Goal: Book appointment/travel/reservation

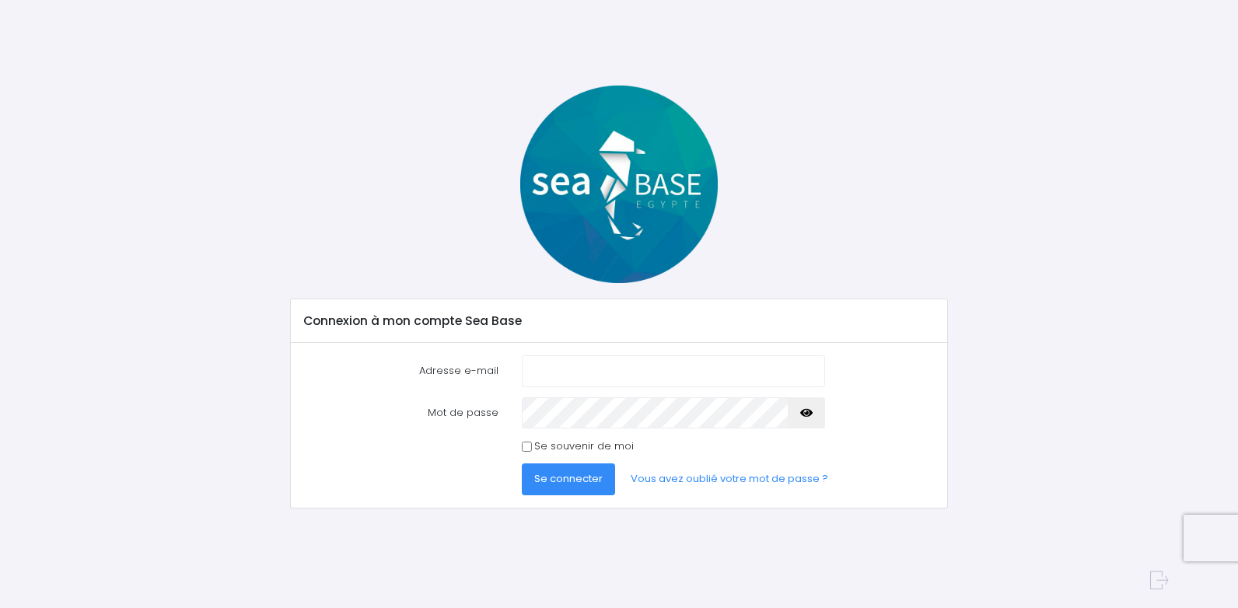
type input "[EMAIL_ADDRESS][DOMAIN_NAME]"
click at [565, 476] on span "Se connecter" at bounding box center [568, 478] width 68 height 15
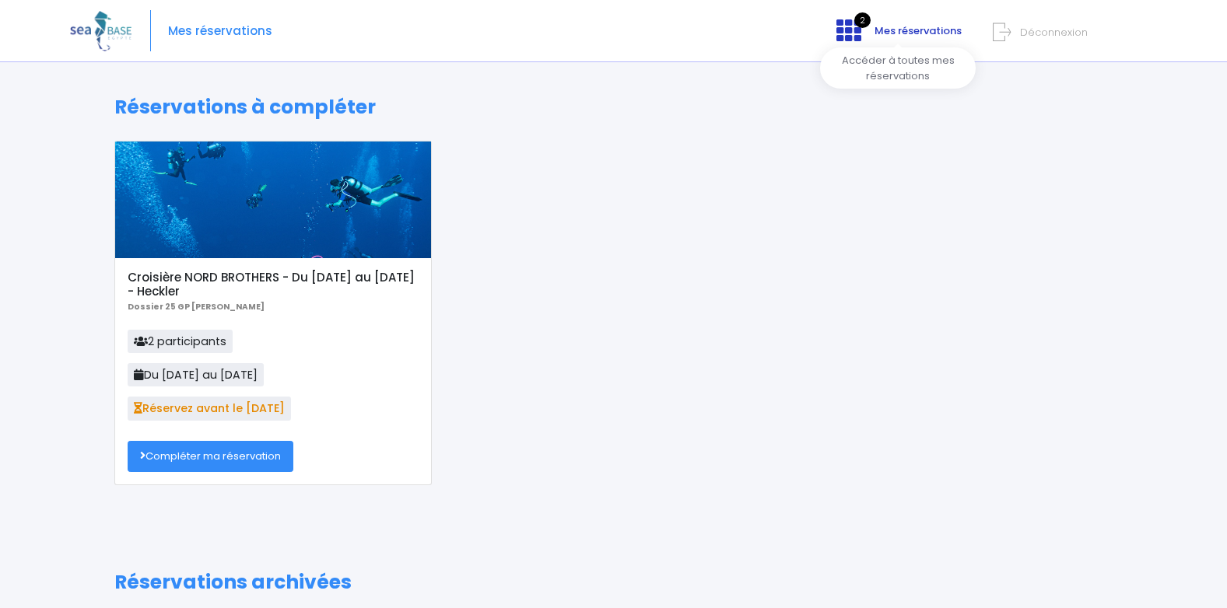
click at [853, 28] on icon at bounding box center [848, 30] width 25 height 25
click at [212, 456] on link "Compléter ma réservation" at bounding box center [211, 456] width 166 height 31
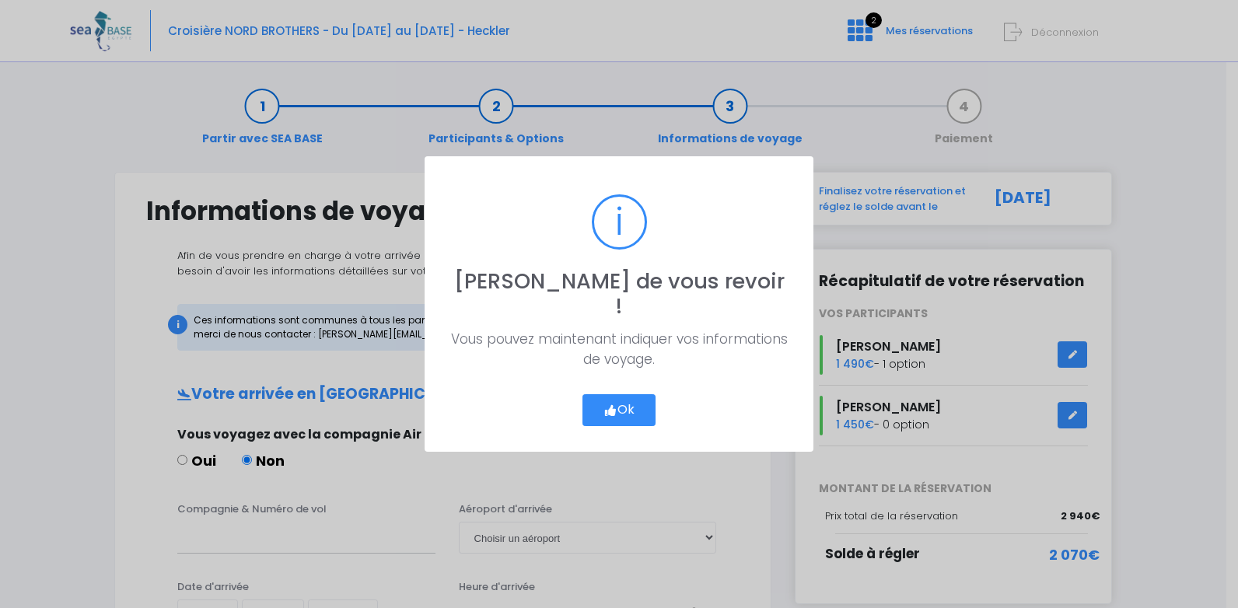
click at [622, 394] on button "Ok" at bounding box center [619, 410] width 73 height 33
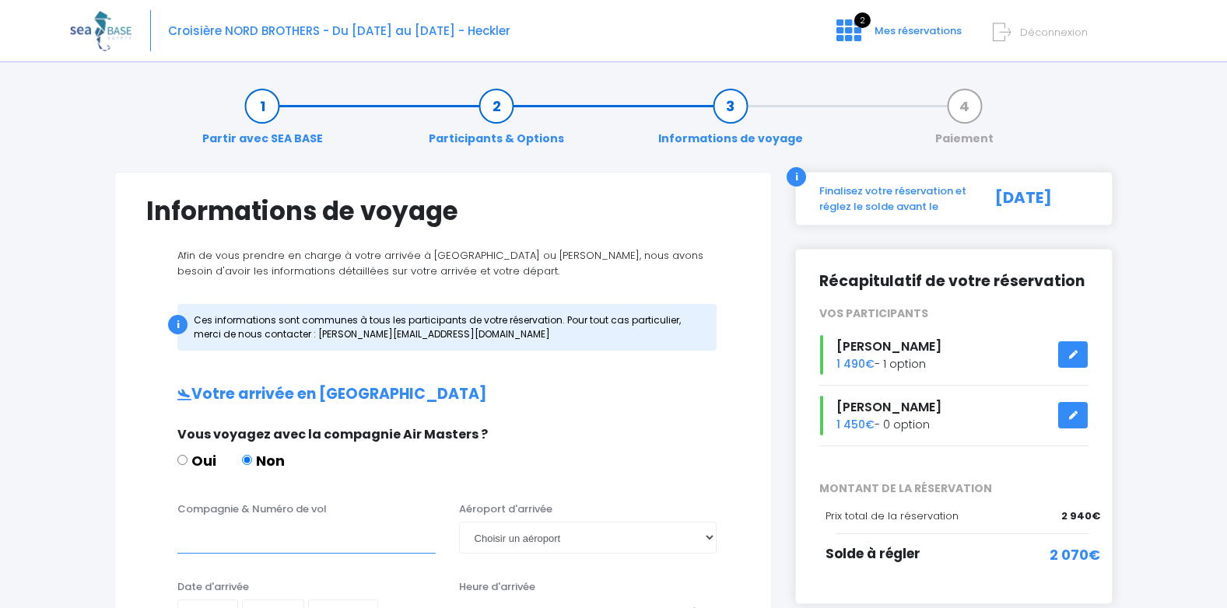
click at [188, 537] on input "Compagnie & Numéro de vol" at bounding box center [306, 537] width 258 height 31
type input "Brussels airlines SN3325"
click at [482, 536] on select "Choisir un aéroport Hurghada Marsa Alam" at bounding box center [588, 537] width 258 height 31
select select "Hurghada"
click at [459, 522] on select "Choisir un aéroport Hurghada Marsa Alam" at bounding box center [588, 537] width 258 height 31
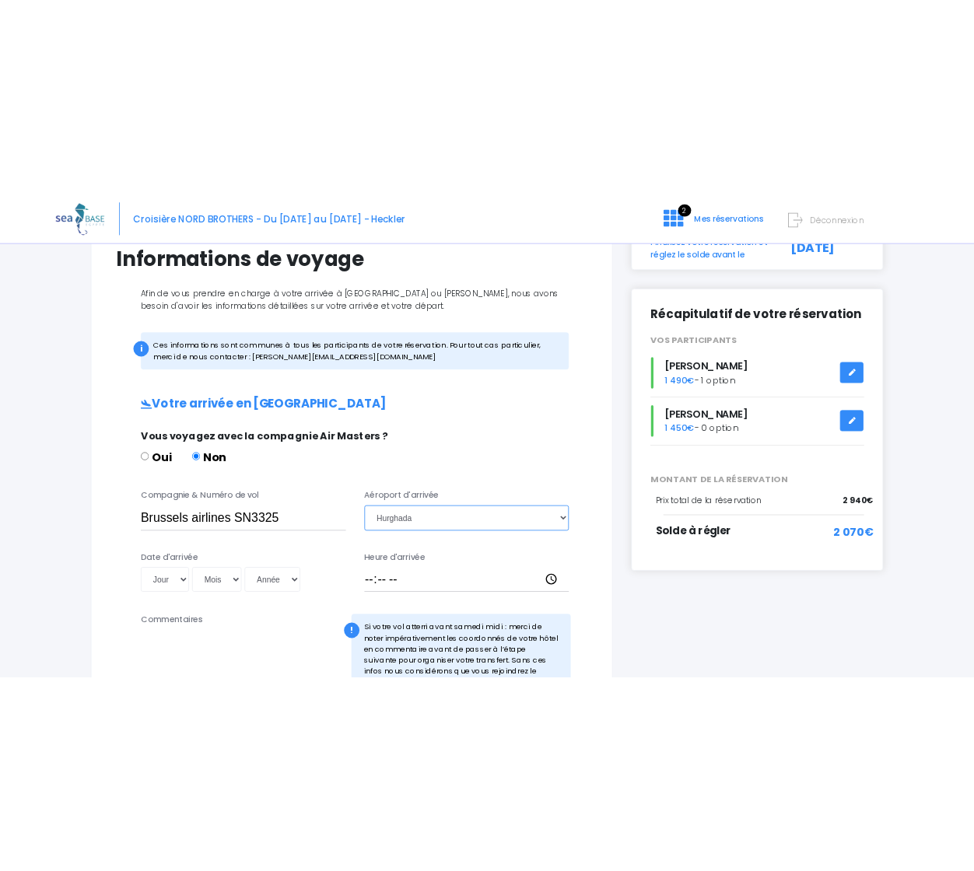
scroll to position [134, 0]
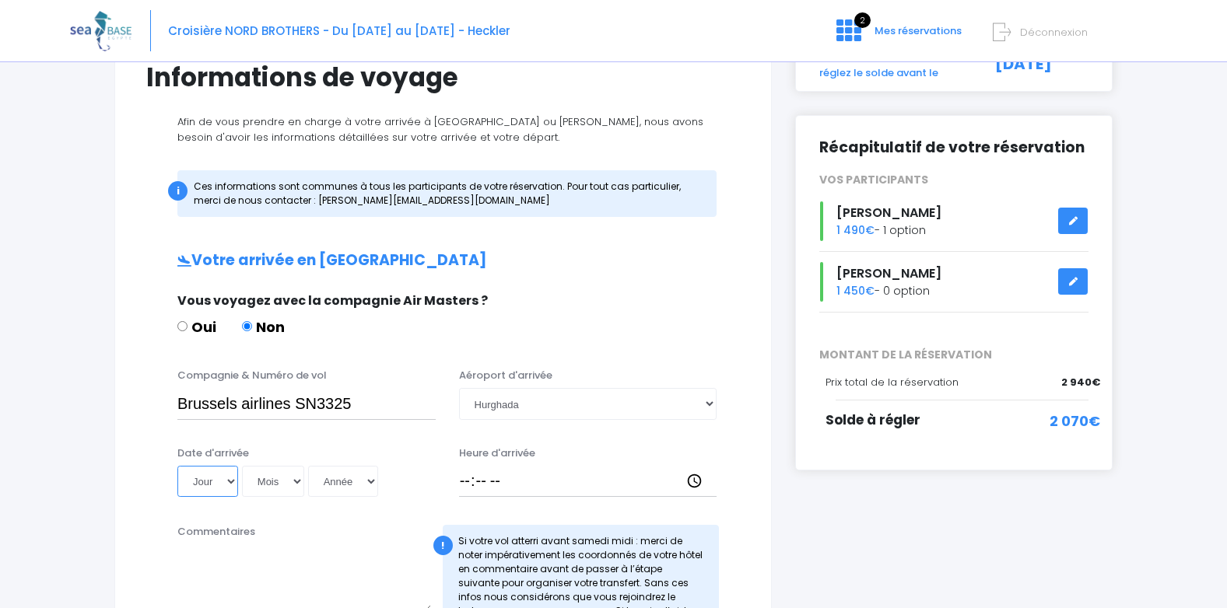
click at [231, 482] on select "Jour 01 02 03 04 05 06 07 08 09 10 11 12 13 14 15 16 17 18 19 20 21 22 23 24 25…" at bounding box center [207, 481] width 61 height 31
select select "25"
click at [177, 466] on select "Jour 01 02 03 04 05 06 07 08 09 10 11 12 13 14 15 16 17 18 19 20 21 22 23 24 25…" at bounding box center [207, 481] width 61 height 31
click at [296, 485] on select "Mois 01 02 03 04 05 06 07 08 09 10 11 12" at bounding box center [273, 481] width 62 height 31
select select "10"
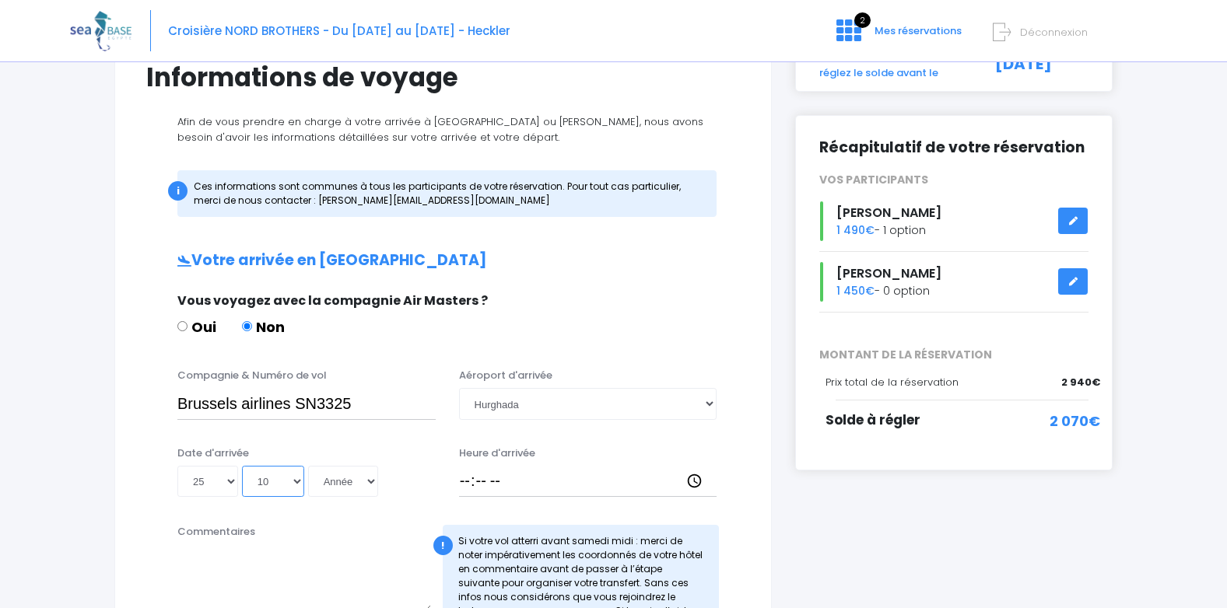
click at [242, 466] on select "Mois 01 02 03 04 05 06 07 08 09 10 11 12" at bounding box center [273, 481] width 62 height 31
click at [369, 482] on select "Année 2045 2044 2043 2042 2041 2040 2039 2038 2037 2036 2035 2034 2033 2032 203…" at bounding box center [343, 481] width 70 height 31
select select "2025"
click at [308, 466] on select "Année 2045 2044 2043 2042 2041 2040 2039 2038 2037 2036 2035 2034 2033 2032 203…" at bounding box center [343, 481] width 70 height 31
type input "2025-10-25"
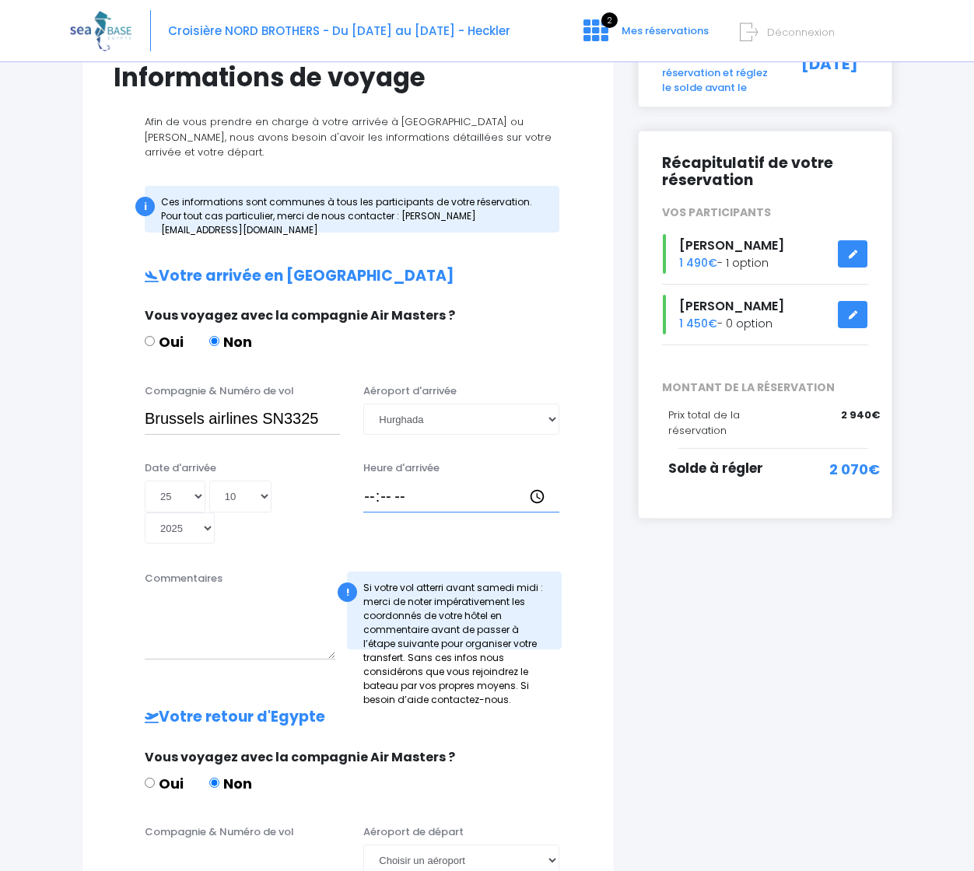
click at [369, 481] on input "Heure d'arrivée" at bounding box center [460, 496] width 195 height 31
type input "21:15"
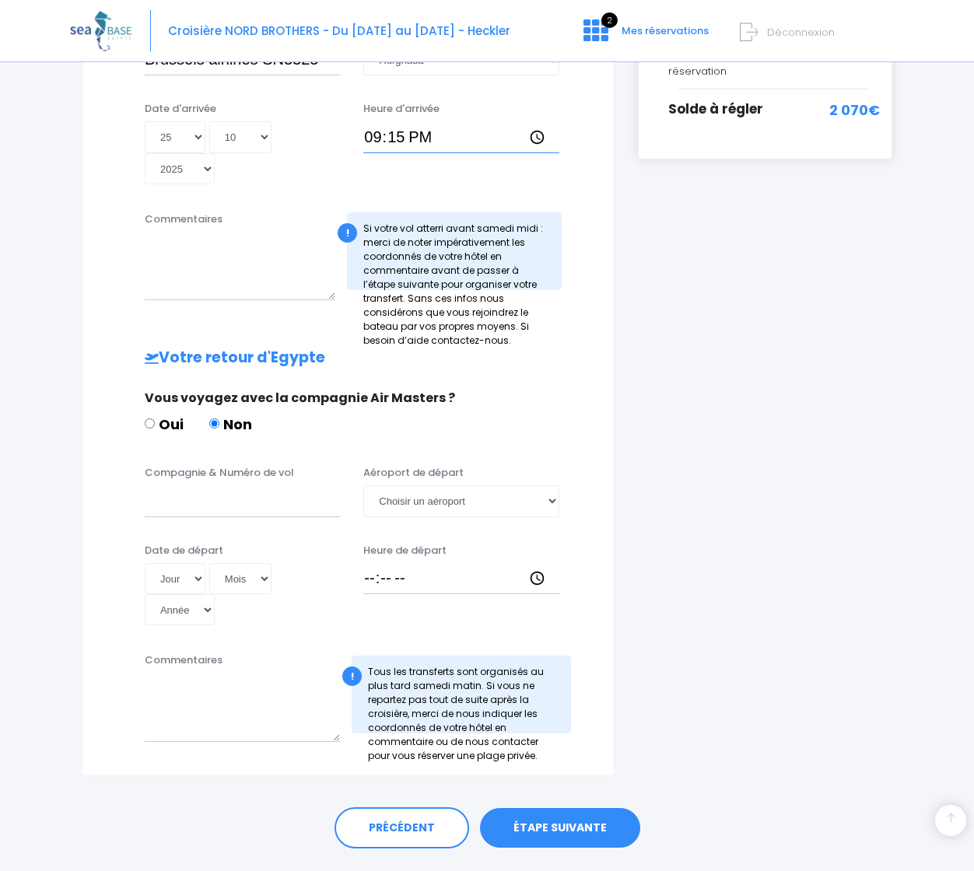
scroll to position [518, 0]
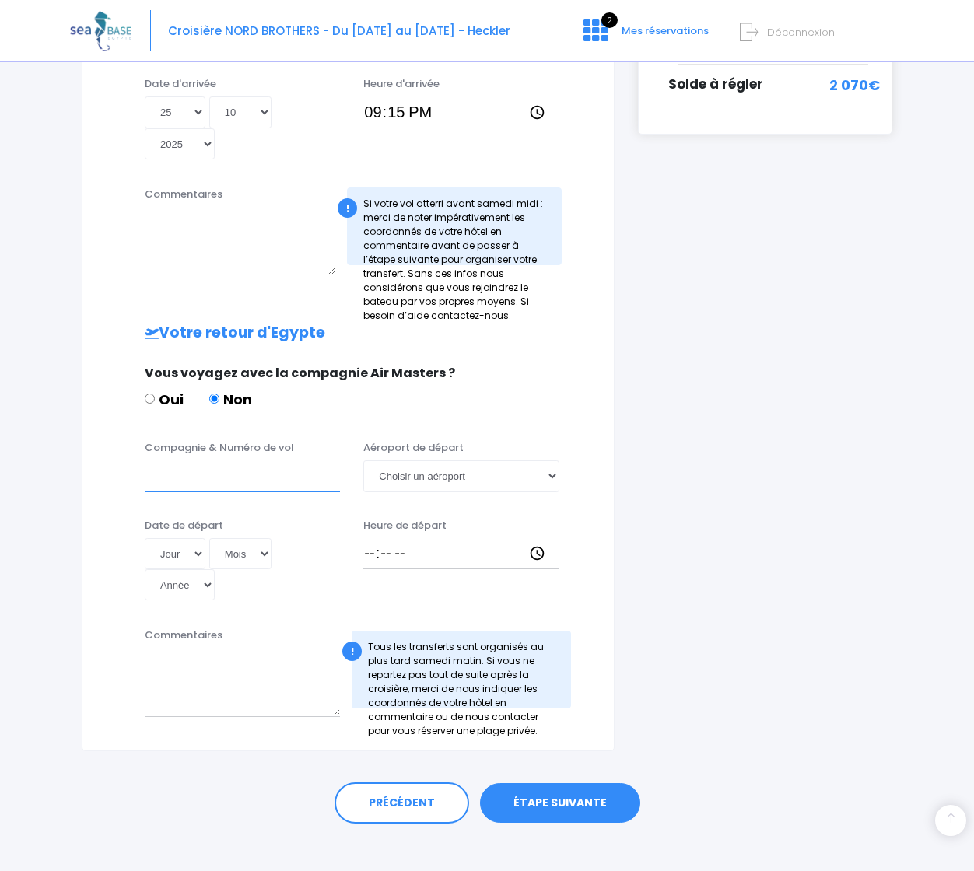
click at [155, 466] on input "Compagnie & Numéro de vol" at bounding box center [242, 475] width 195 height 31
type input "Edelweiss air LX8035"
click at [549, 460] on select "Choisir un aéroport Hurghada Marsa Alam" at bounding box center [460, 475] width 195 height 31
select select "Hurghada"
click at [363, 460] on select "Choisir un aéroport Hurghada Marsa Alam" at bounding box center [460, 475] width 195 height 31
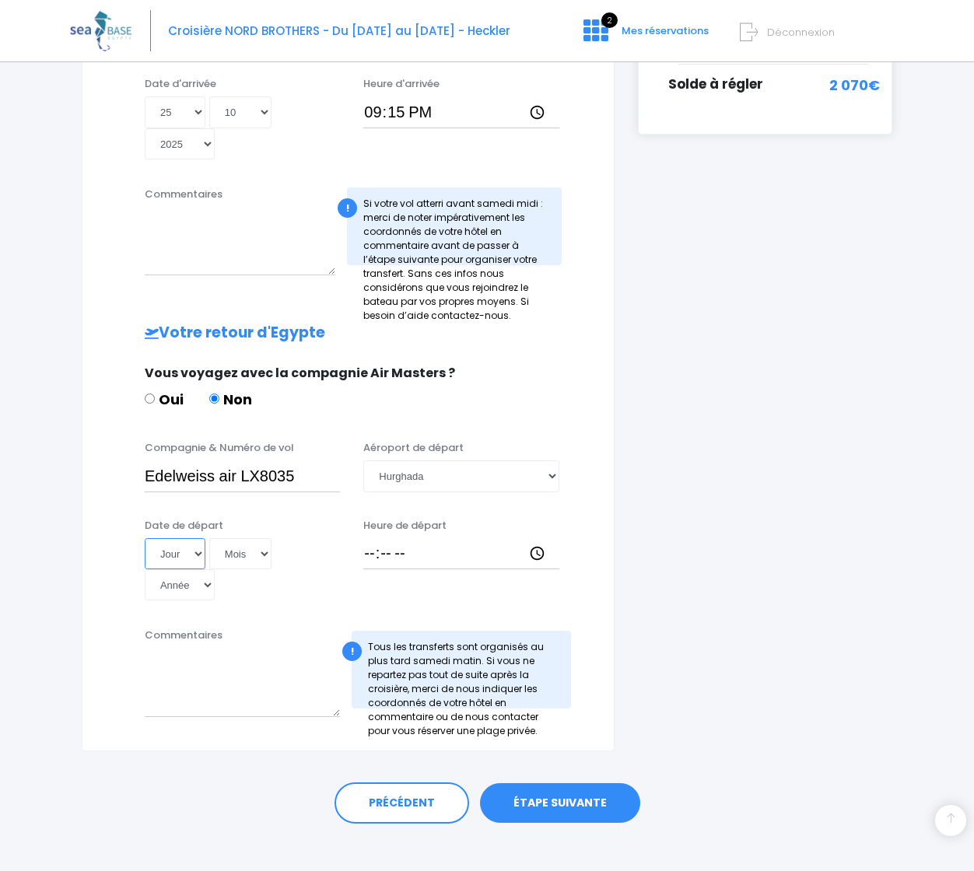
click at [200, 538] on select "Jour 01 02 03 04 05 06 07 08 09 10 11 12 13 14 15 16 17 18 19 20 21 22 23 24 25…" at bounding box center [175, 553] width 61 height 31
select select "01"
click at [145, 538] on select "Jour 01 02 03 04 05 06 07 08 09 10 11 12 13 14 15 16 17 18 19 20 21 22 23 24 25…" at bounding box center [175, 553] width 61 height 31
click at [264, 538] on select "Mois 01 02 03 04 05 06 07 08 09 10 11 12" at bounding box center [240, 553] width 62 height 31
select select "11"
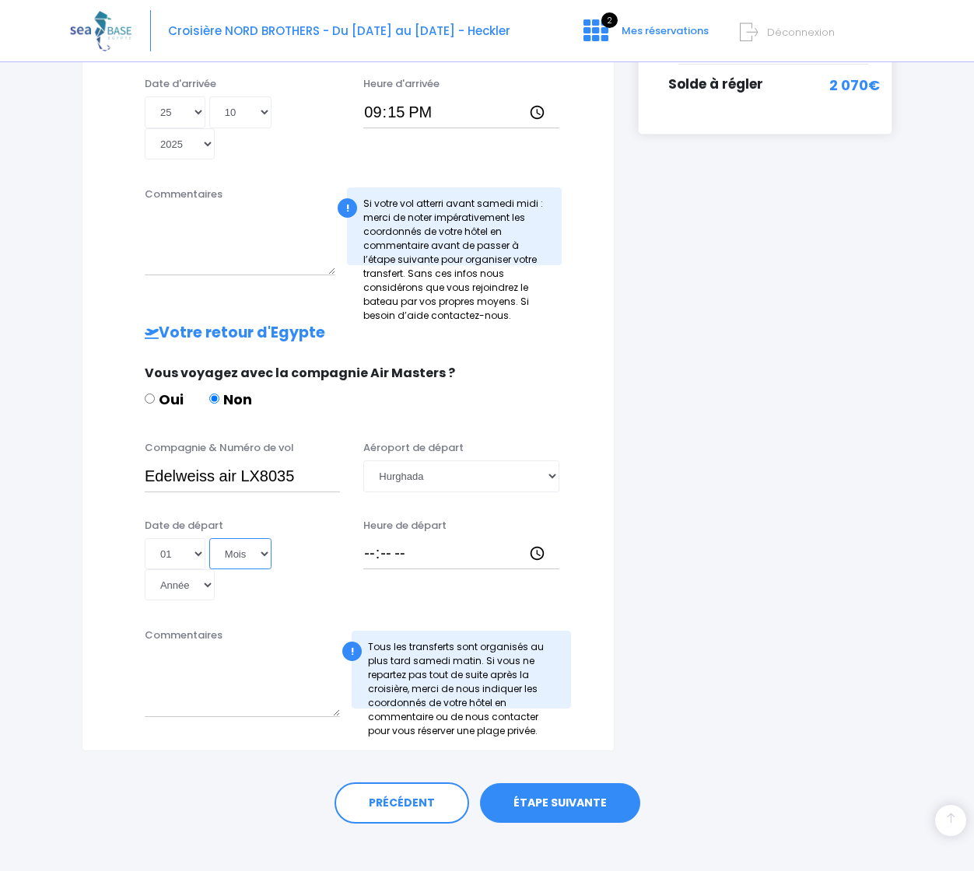
click at [209, 538] on select "Mois 01 02 03 04 05 06 07 08 09 10 11 12" at bounding box center [240, 553] width 62 height 31
click at [207, 569] on select "Année 2045 2044 2043 2042 2041 2040 2039 2038 2037 2036 2035 2034 2033 2032 203…" at bounding box center [180, 584] width 70 height 31
select select "2025"
click at [145, 569] on select "Année 2045 2044 2043 2042 2041 2040 2039 2038 2037 2036 2035 2034 2033 2032 203…" at bounding box center [180, 584] width 70 height 31
type input "2025-11-01"
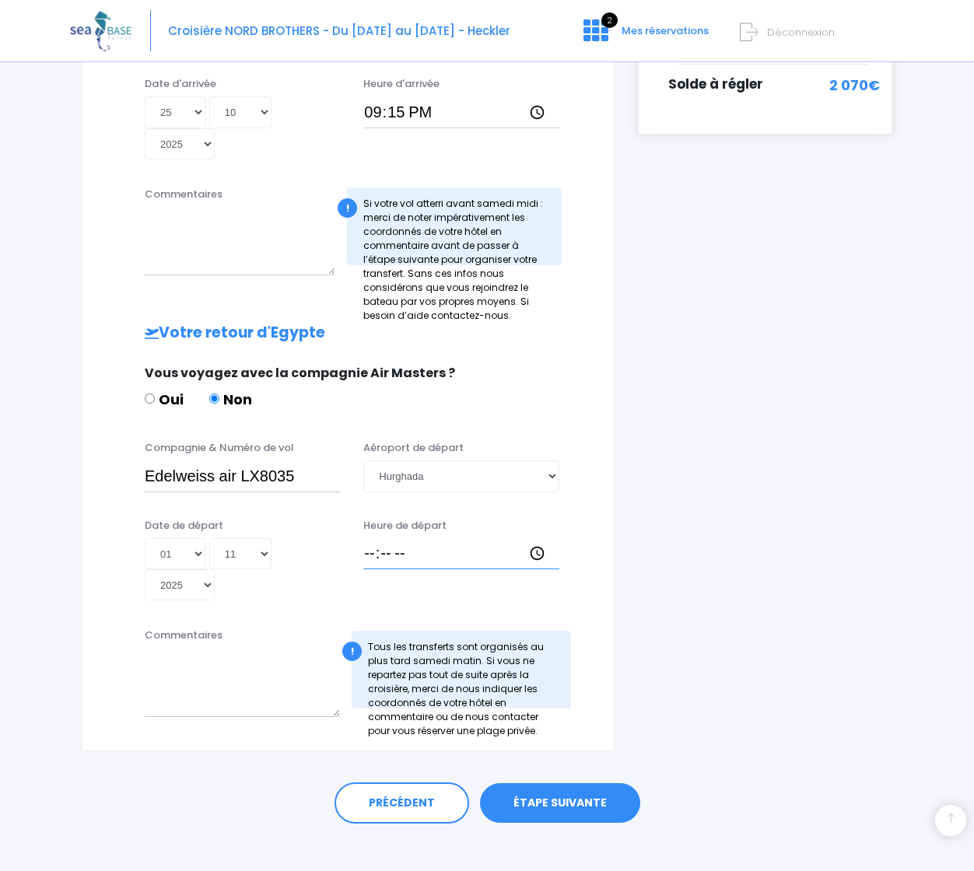
click at [369, 541] on input "Heure de départ" at bounding box center [460, 553] width 195 height 31
type input "12:45"
click at [545, 608] on link "ÉTAPE SUIVANTE" at bounding box center [560, 803] width 160 height 40
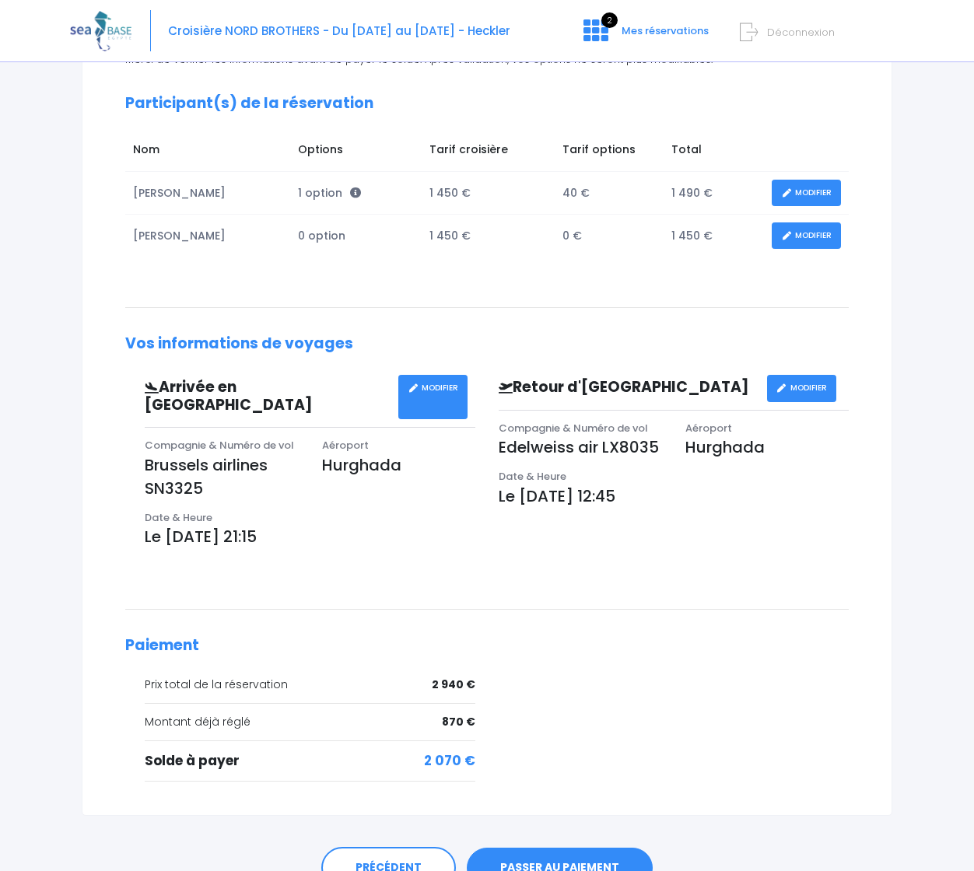
scroll to position [233, 0]
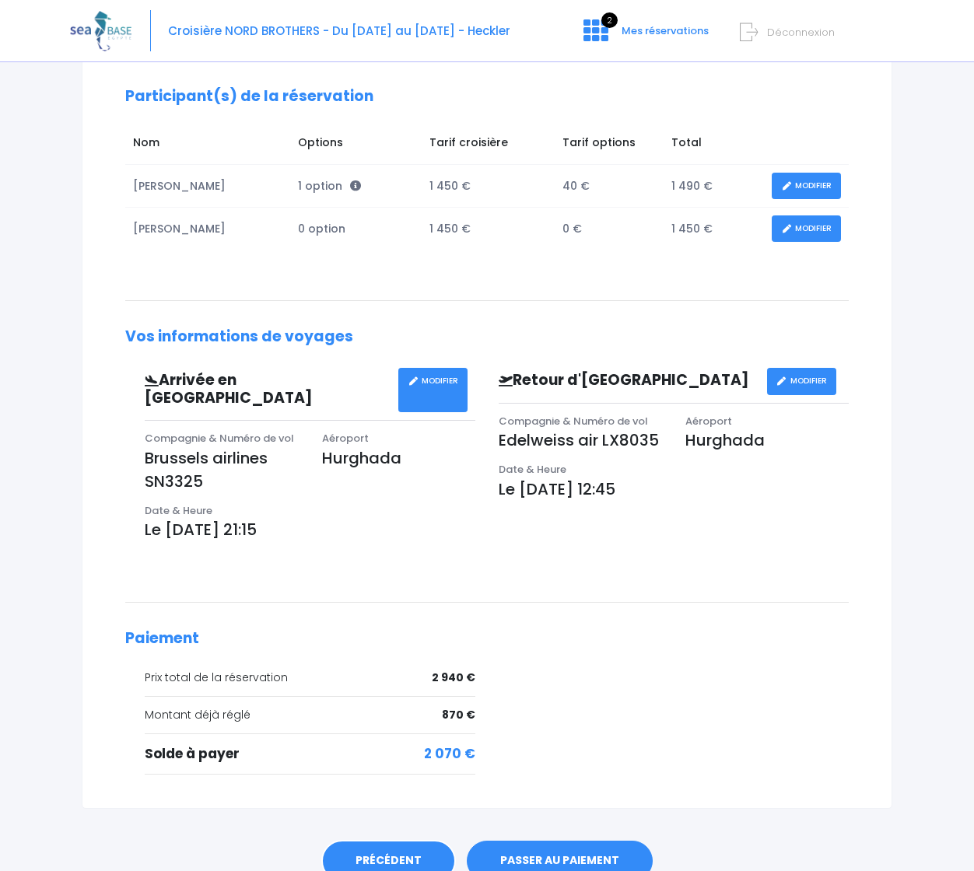
click at [365, 843] on link "PRÉCÉDENT" at bounding box center [388, 861] width 135 height 42
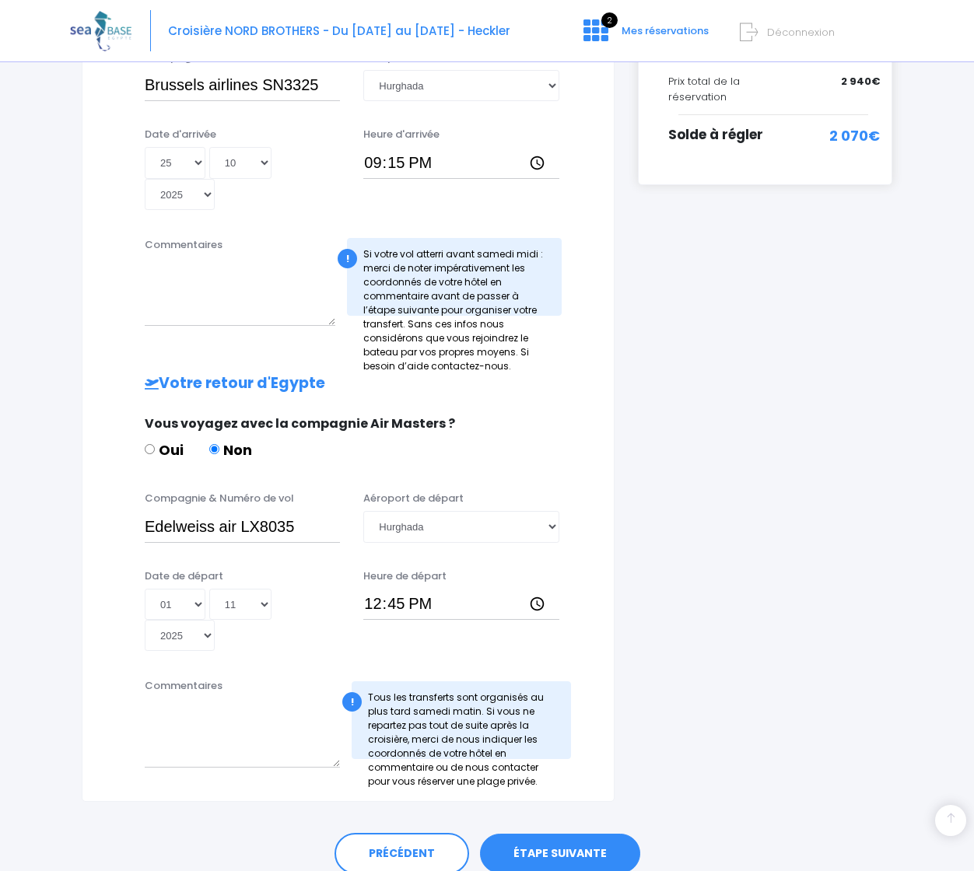
scroll to position [518, 0]
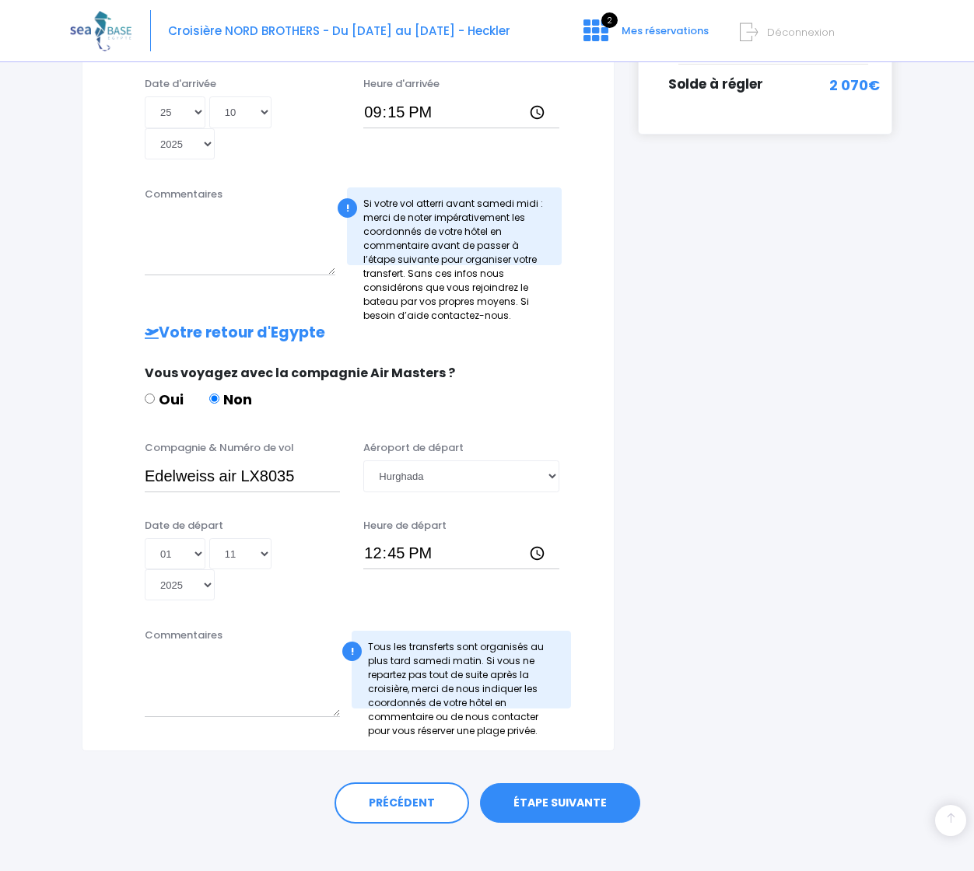
click at [542, 793] on link "ÉTAPE SUIVANTE" at bounding box center [560, 803] width 160 height 40
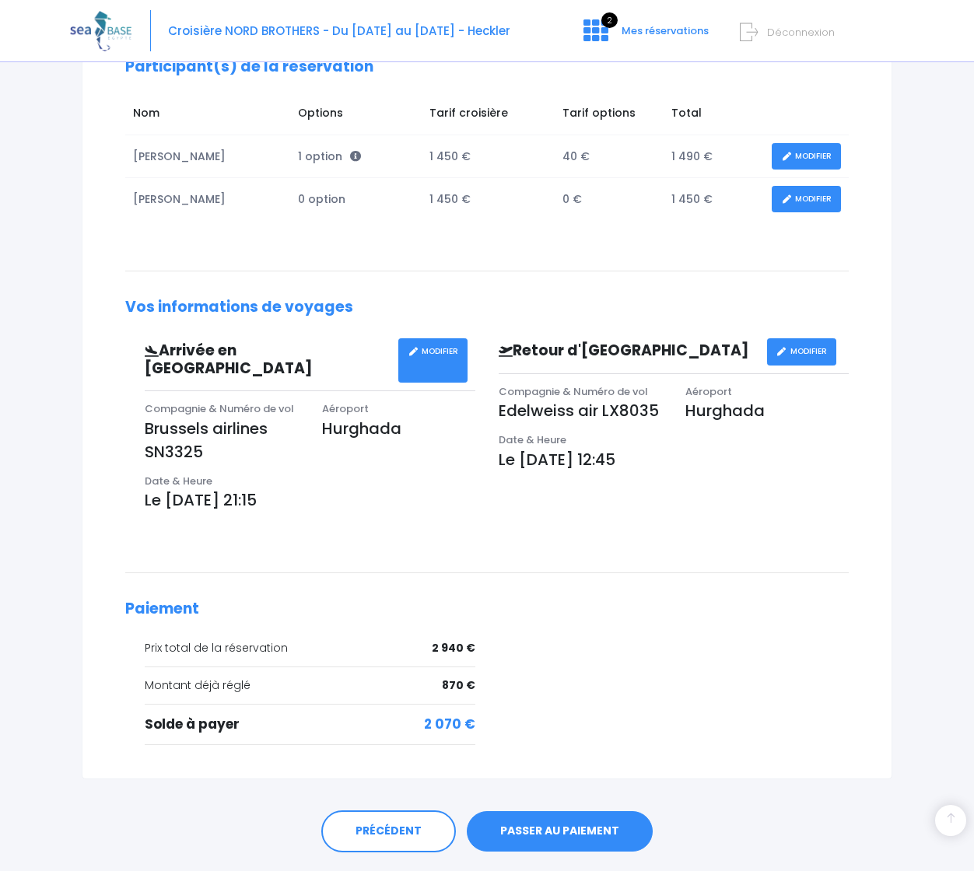
scroll to position [289, 0]
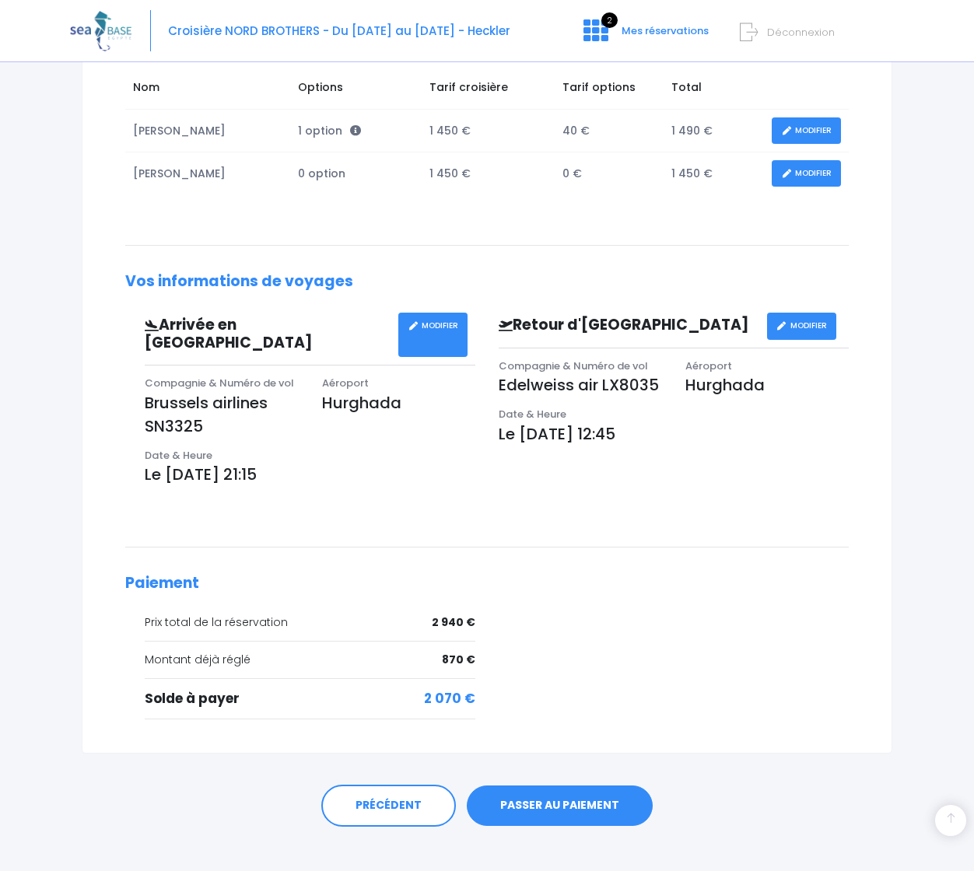
click at [558, 786] on link "PASSER AU PAIEMENT" at bounding box center [560, 806] width 186 height 40
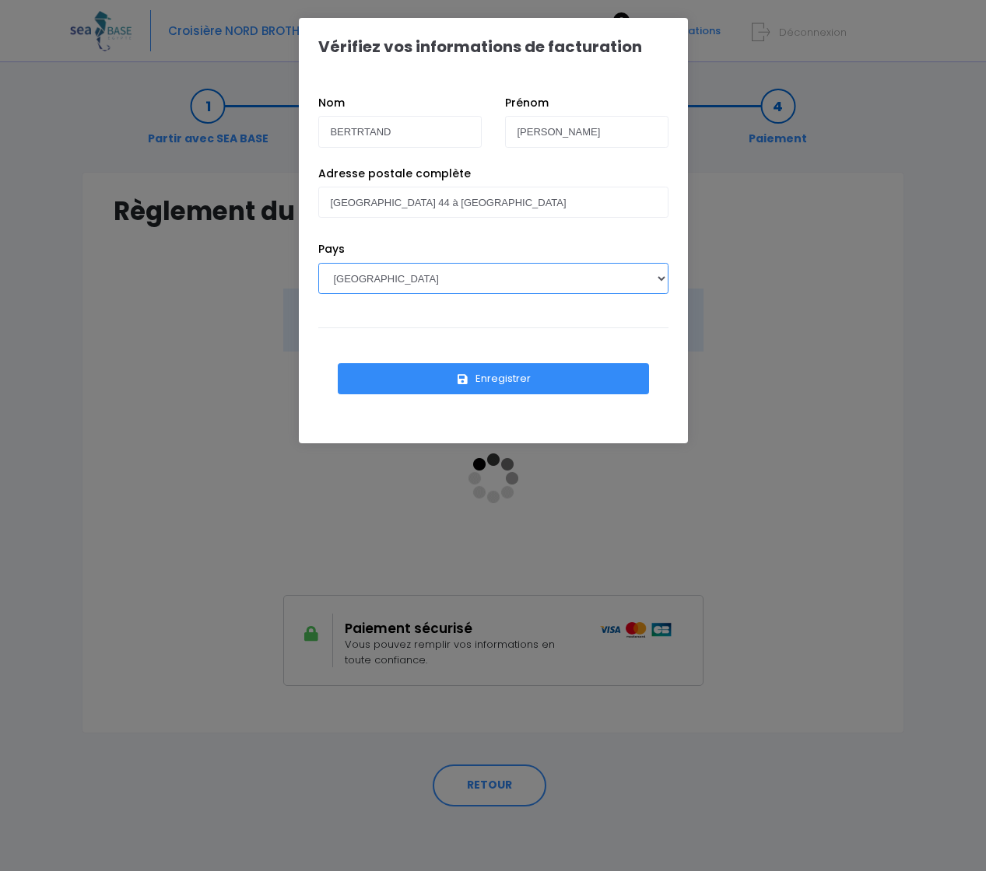
click at [662, 280] on select "AFGHANISTAN AFRIQUE DU SUD ÅLAND, ÎLES ALBANIE ALGÉRIE ALLEMAGNE ANDORRE ANGOLA…" at bounding box center [493, 278] width 350 height 31
select select "BE"
click at [318, 263] on select "AFGHANISTAN AFRIQUE DU SUD ÅLAND, ÎLES ALBANIE ALGÉRIE ALLEMAGNE ANDORRE ANGOLA…" at bounding box center [493, 278] width 350 height 31
click at [503, 374] on button "Enregistrer" at bounding box center [493, 378] width 311 height 31
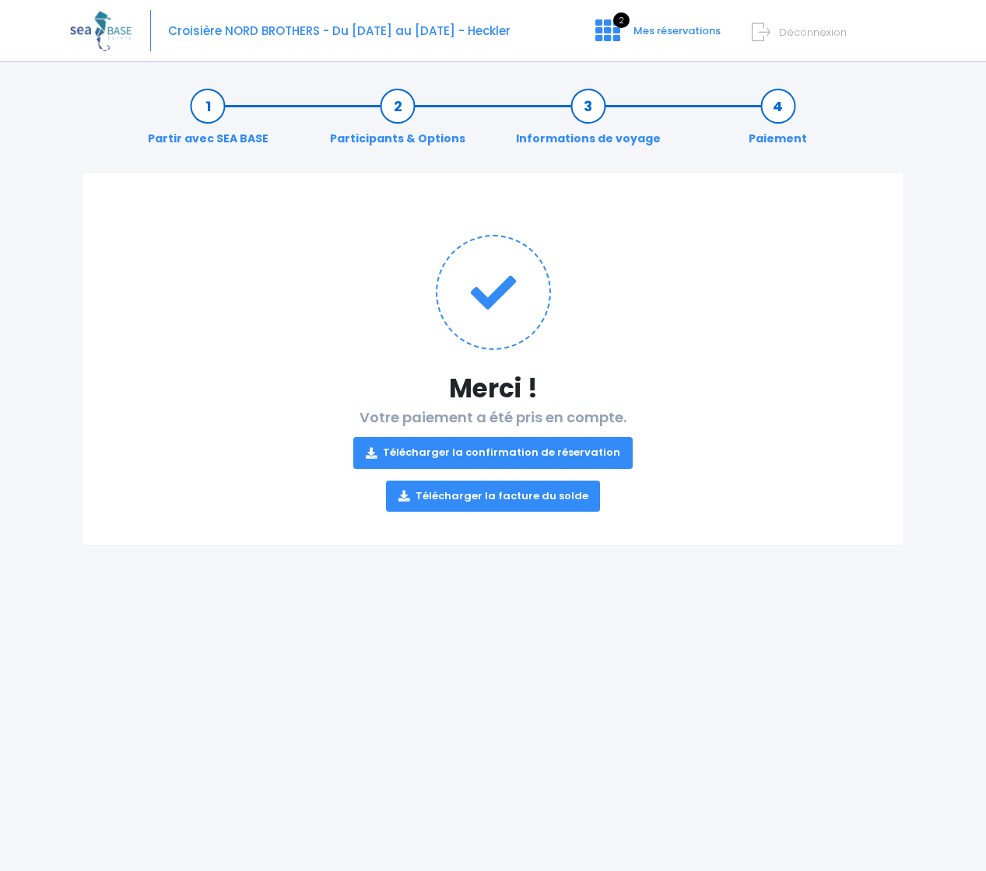
click at [501, 500] on link "Télécharger la facture du solde" at bounding box center [493, 496] width 215 height 31
click at [503, 450] on link "Télécharger la confirmation de réservation" at bounding box center [492, 452] width 279 height 31
